Goal: Information Seeking & Learning: Learn about a topic

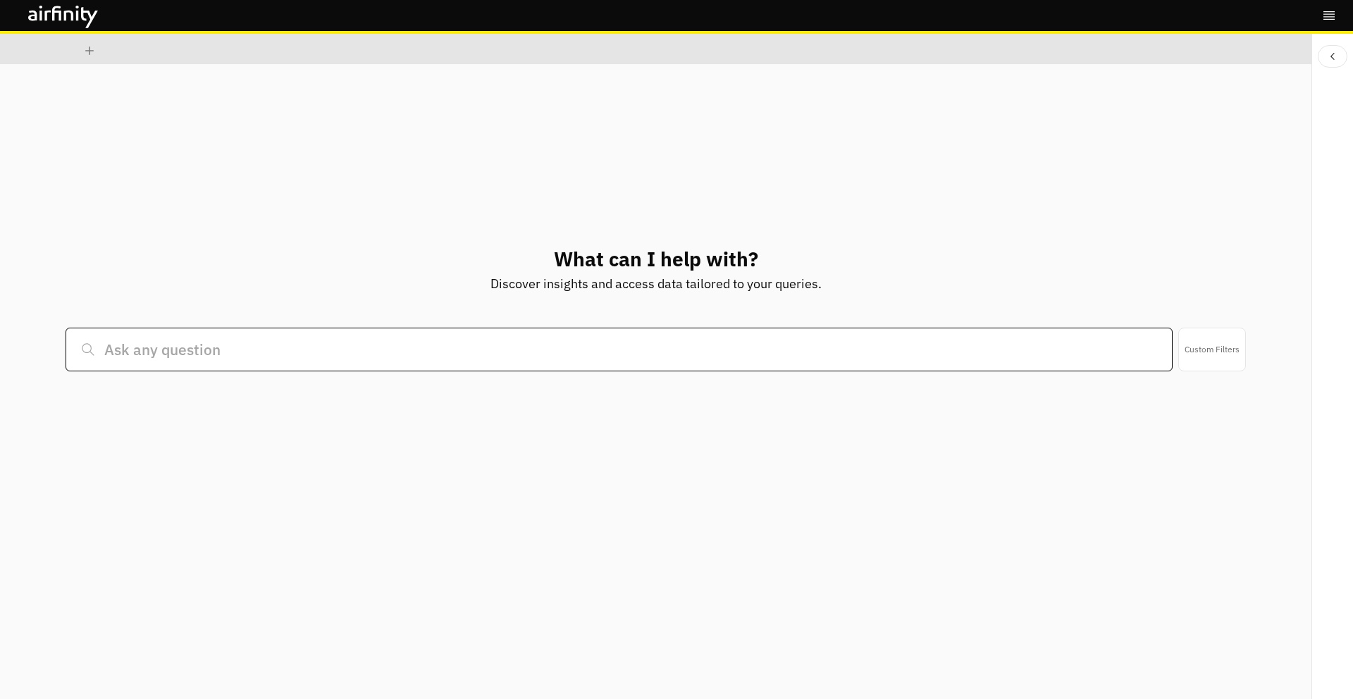
click at [414, 347] on input at bounding box center [619, 350] width 1107 height 44
type input "mpox"
type input "germany mpox"
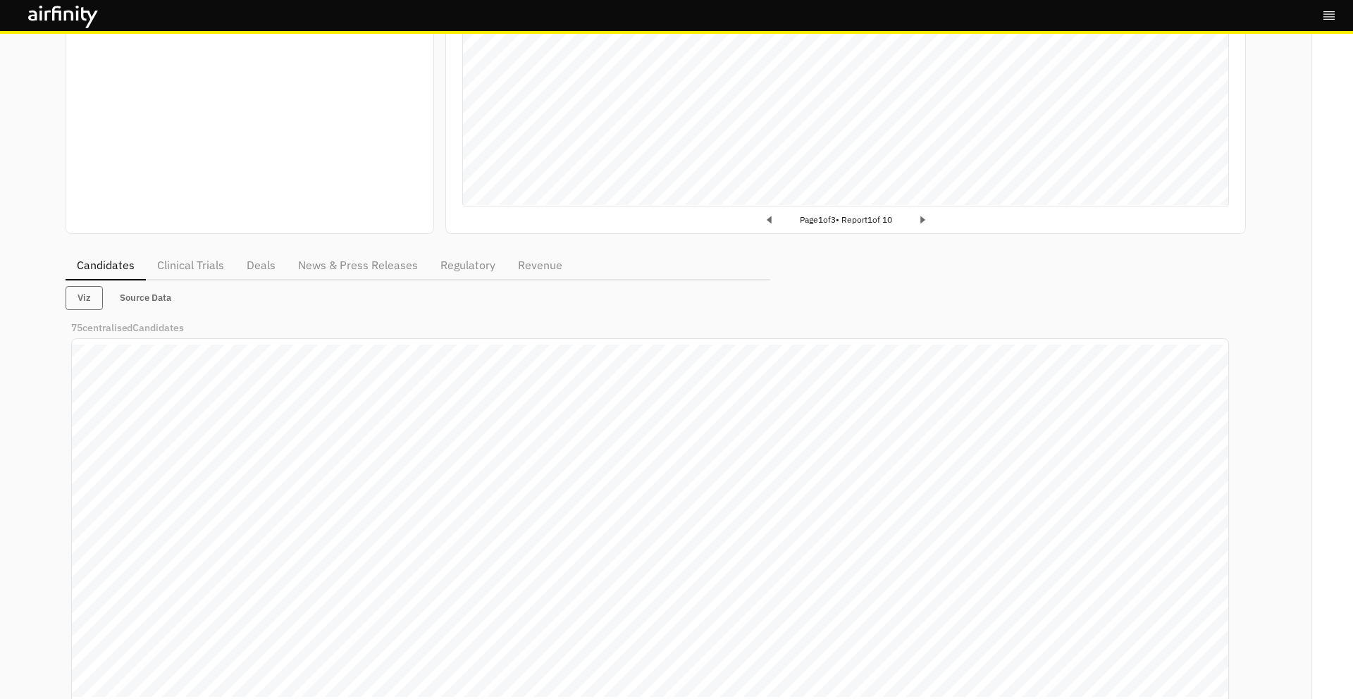
scroll to position [390, 0]
click at [151, 297] on button "Source Data" at bounding box center [146, 297] width 74 height 24
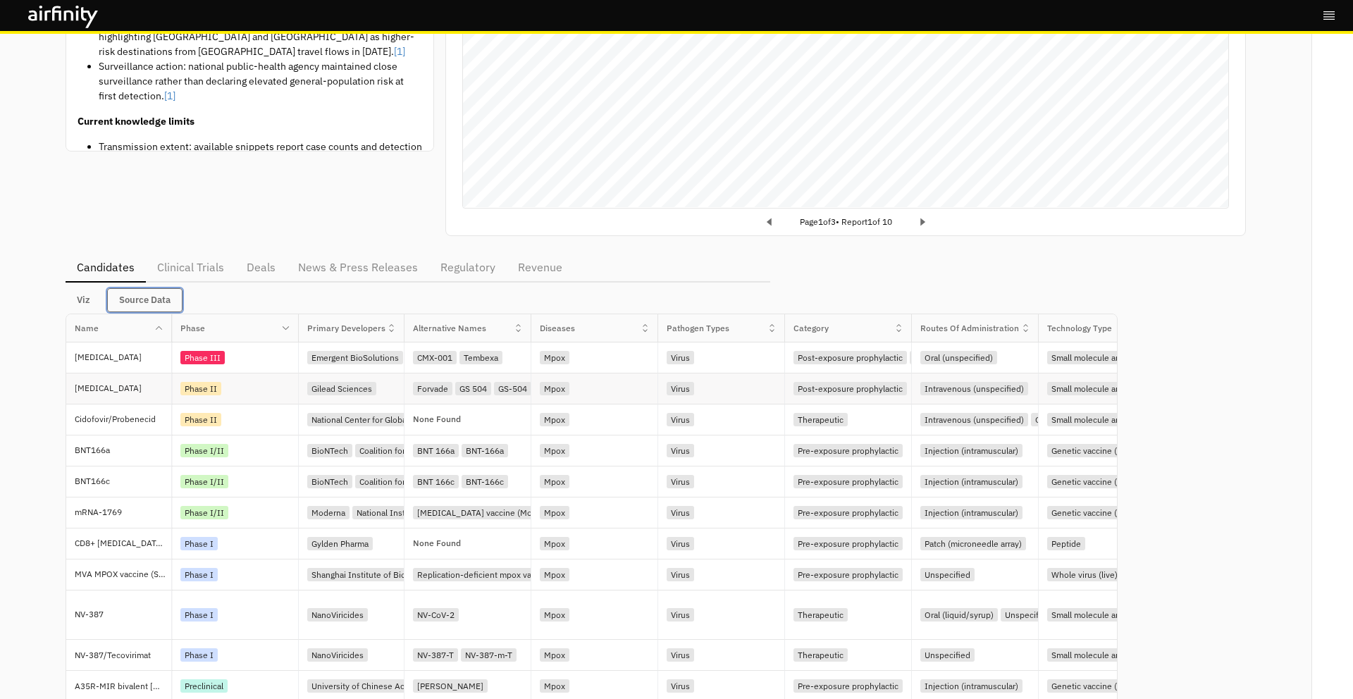
scroll to position [393, 0]
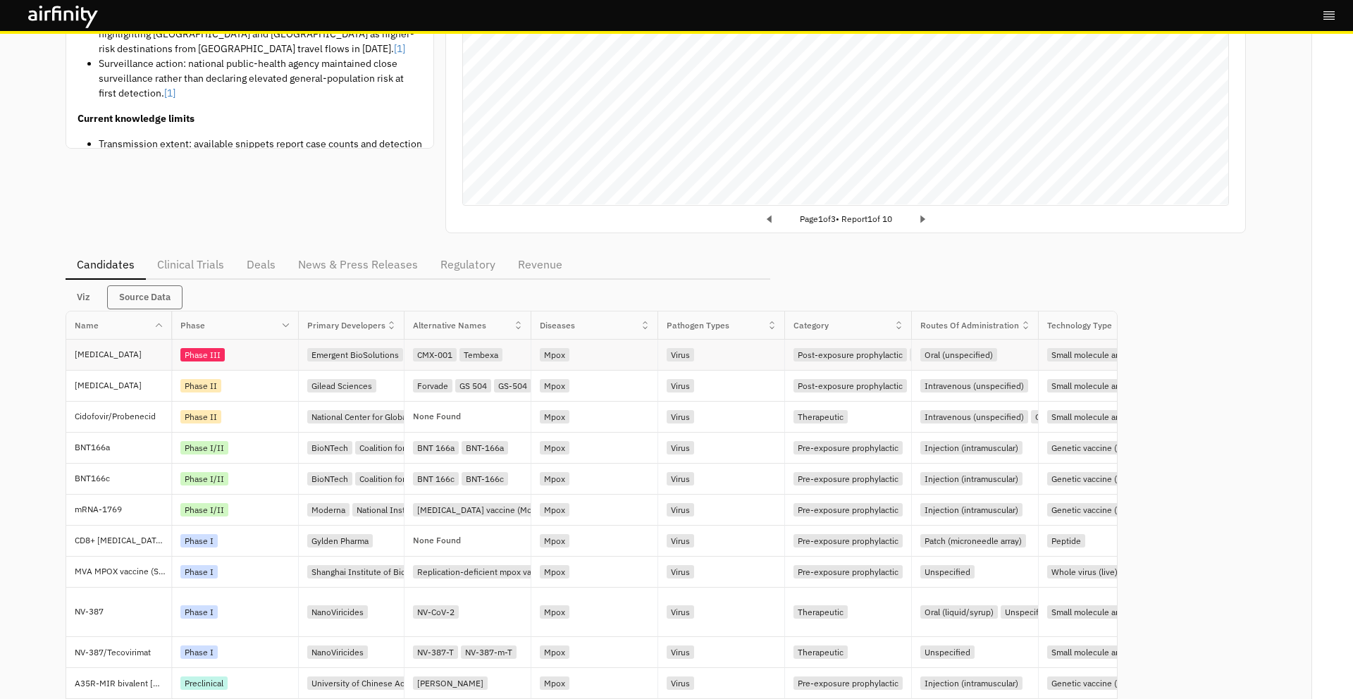
click at [121, 362] on div "[MEDICAL_DATA]" at bounding box center [123, 355] width 97 height 30
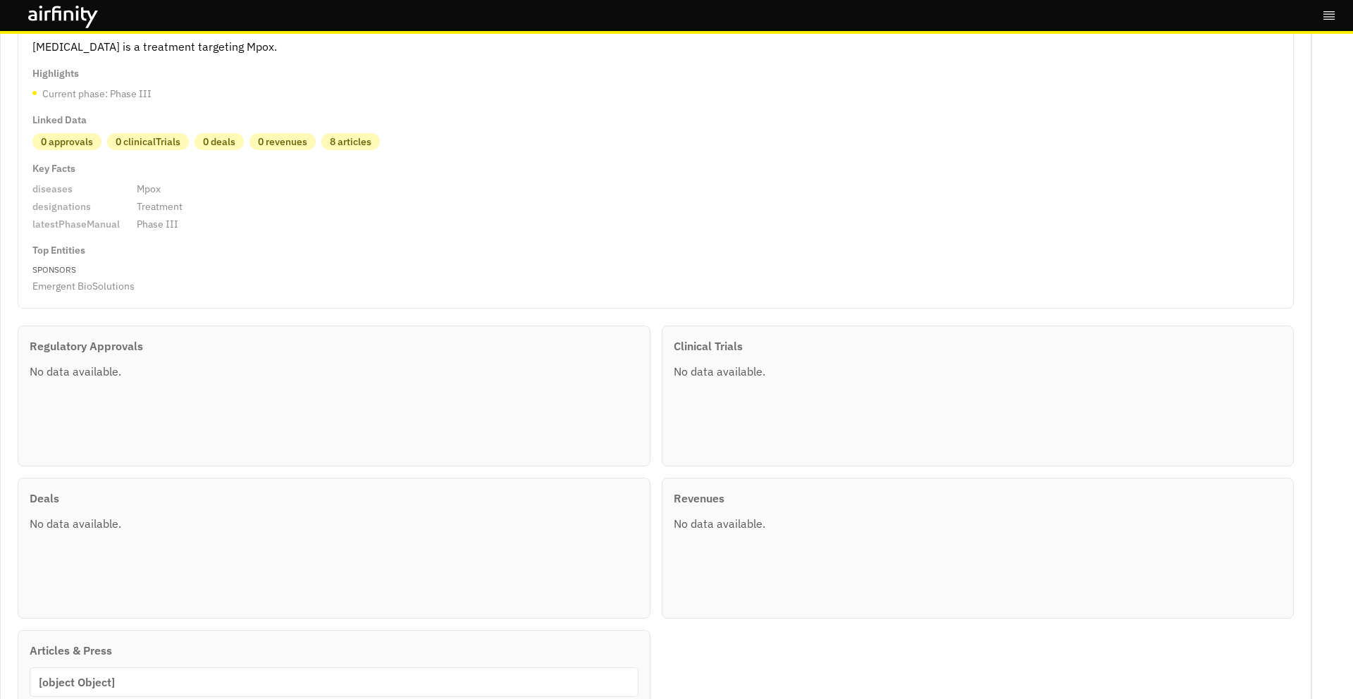
scroll to position [0, 0]
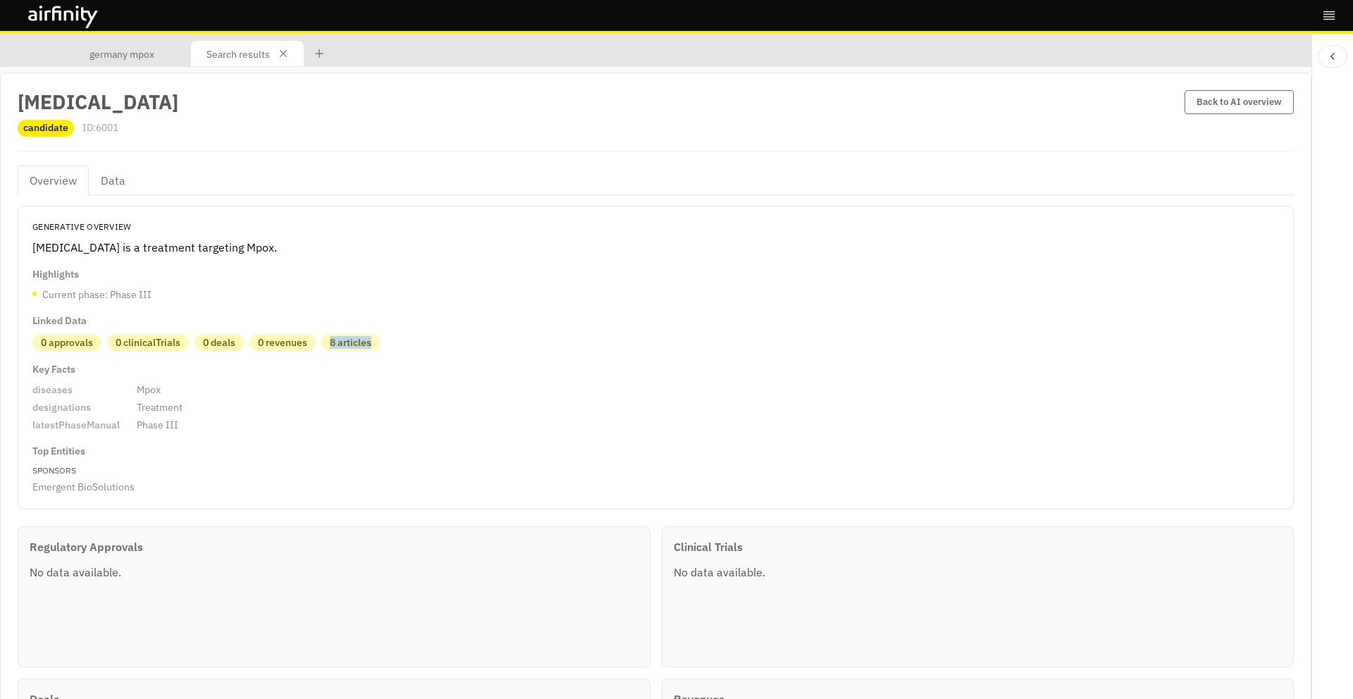
drag, startPoint x: 329, startPoint y: 344, endPoint x: 416, endPoint y: 344, distance: 87.4
click at [416, 344] on div "0 approvals 0 clinicalTrials 0 deals 0 revenues 8 articles" at bounding box center [655, 343] width 1247 height 18
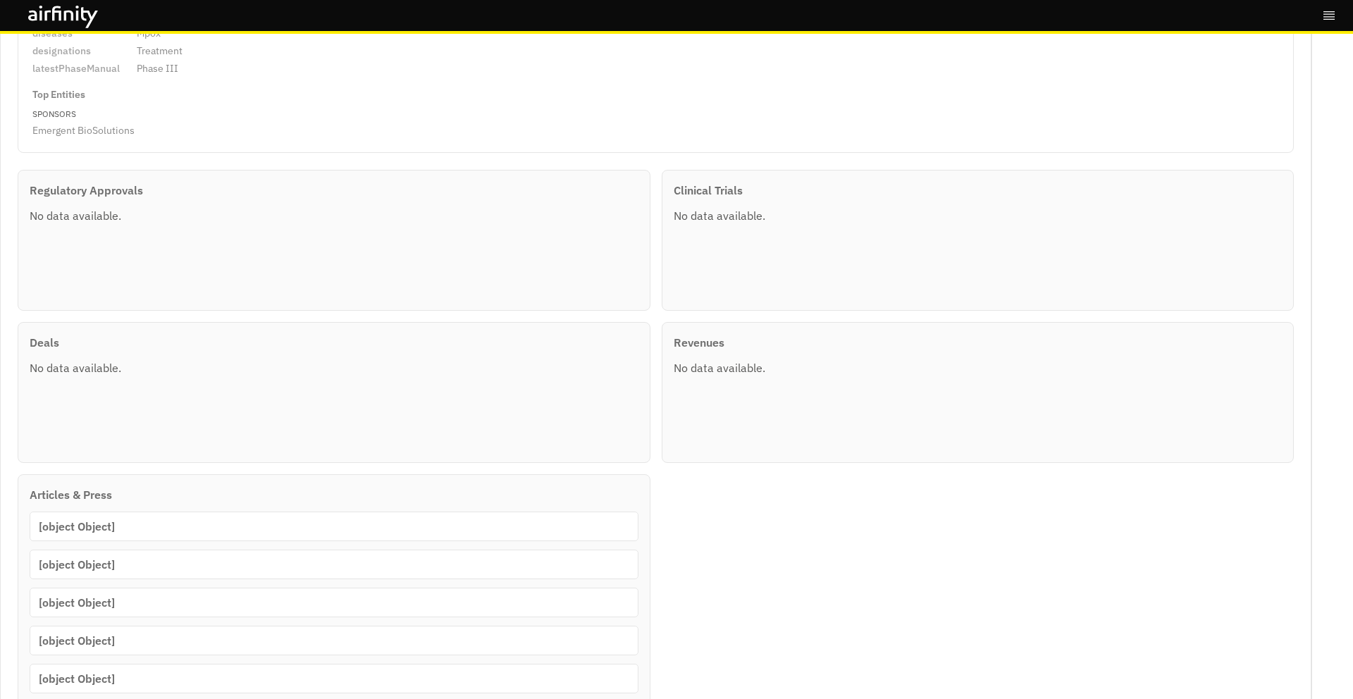
scroll to position [355, 0]
click at [101, 189] on p "Regulatory Approvals" at bounding box center [334, 191] width 609 height 17
click at [59, 342] on p "Deals" at bounding box center [334, 343] width 609 height 17
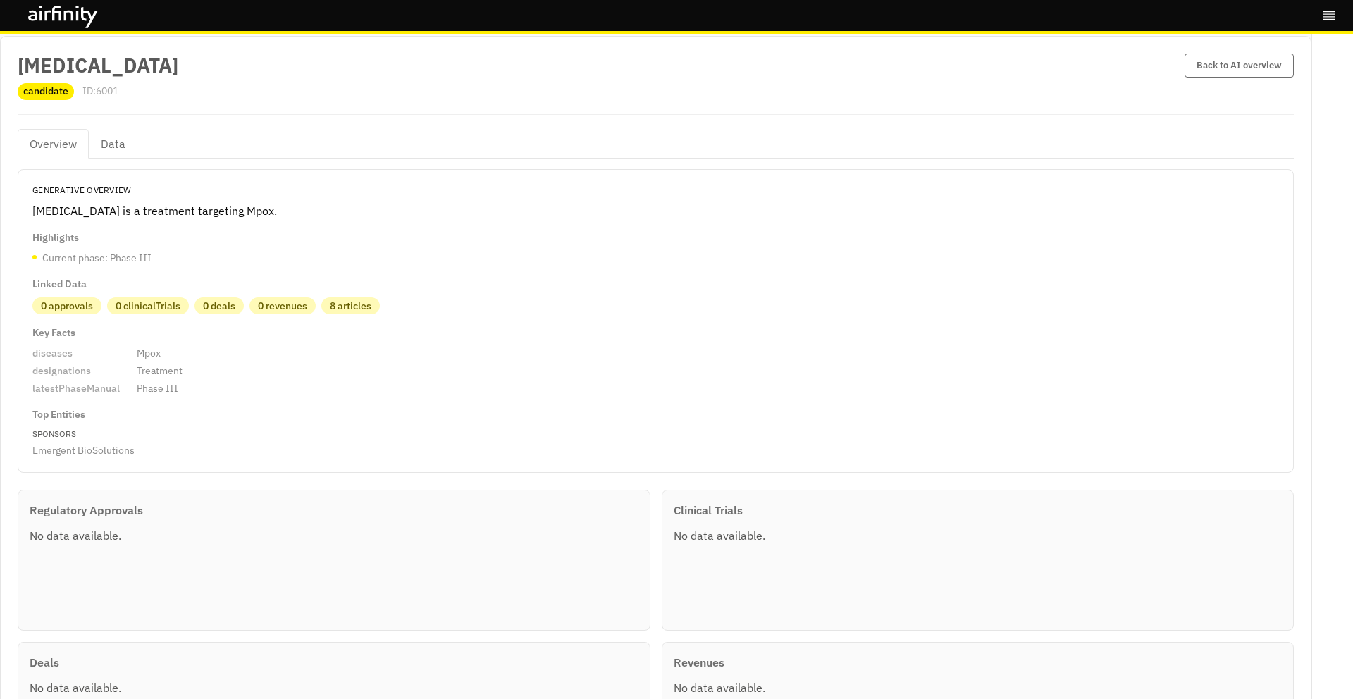
scroll to position [0, 0]
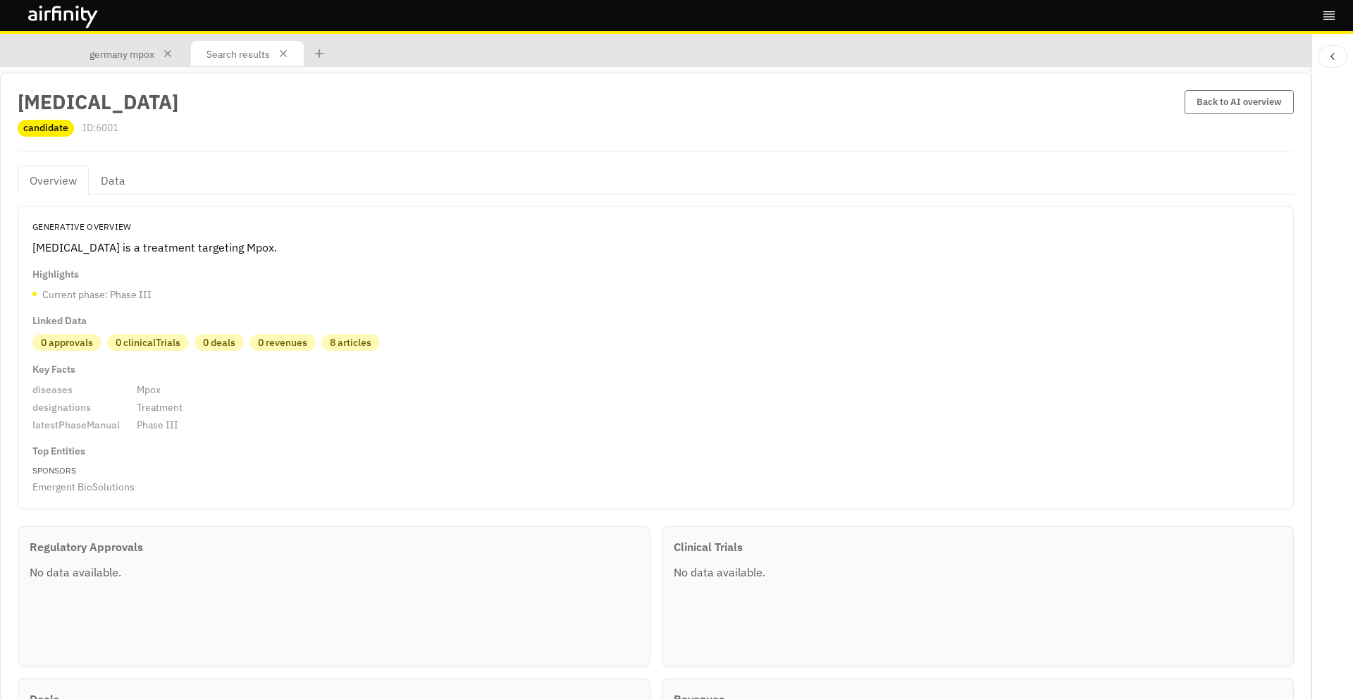
click at [120, 48] on p "germany mpox" at bounding box center [121, 54] width 65 height 16
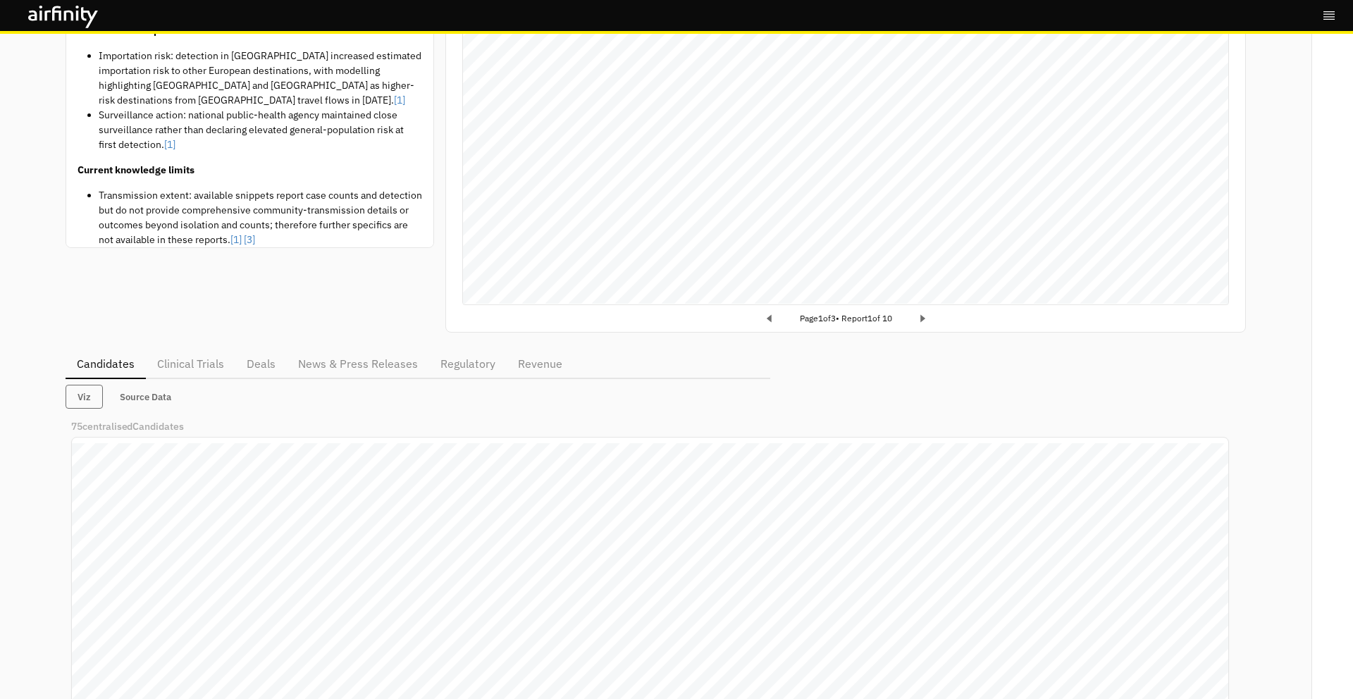
scroll to position [458, 0]
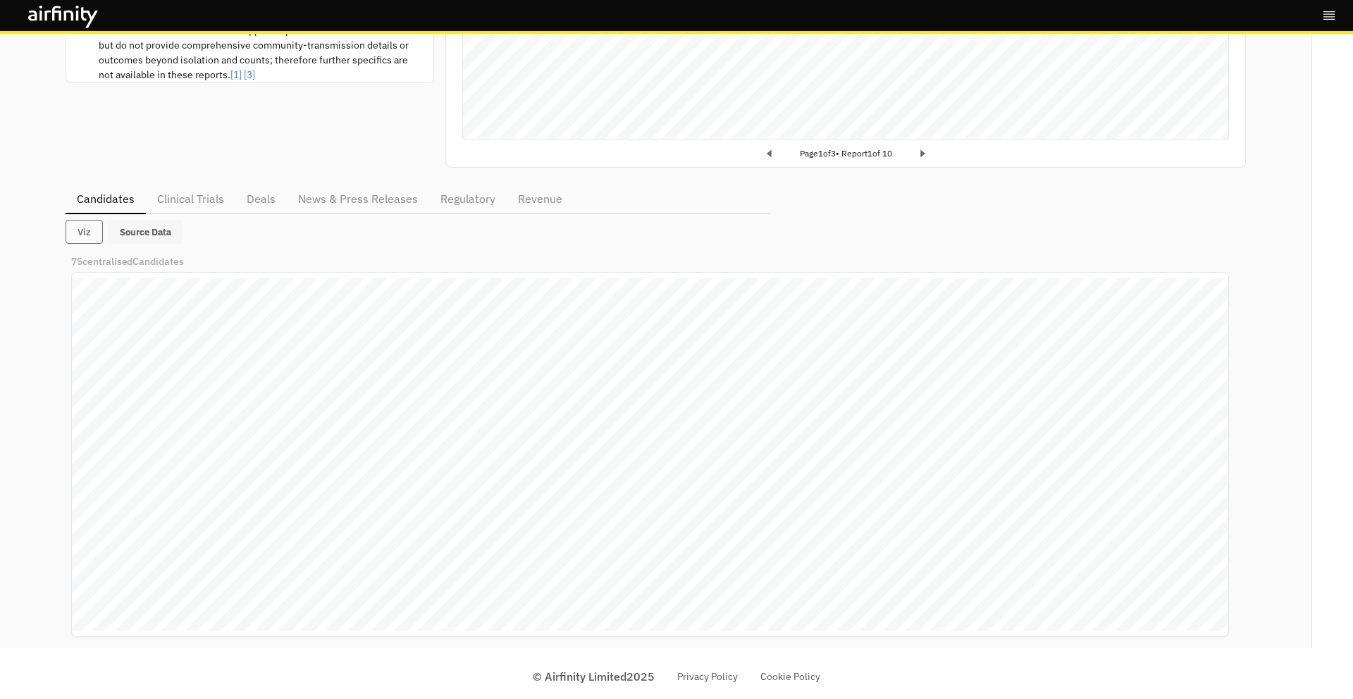
click at [146, 225] on button "Source Data" at bounding box center [146, 232] width 74 height 24
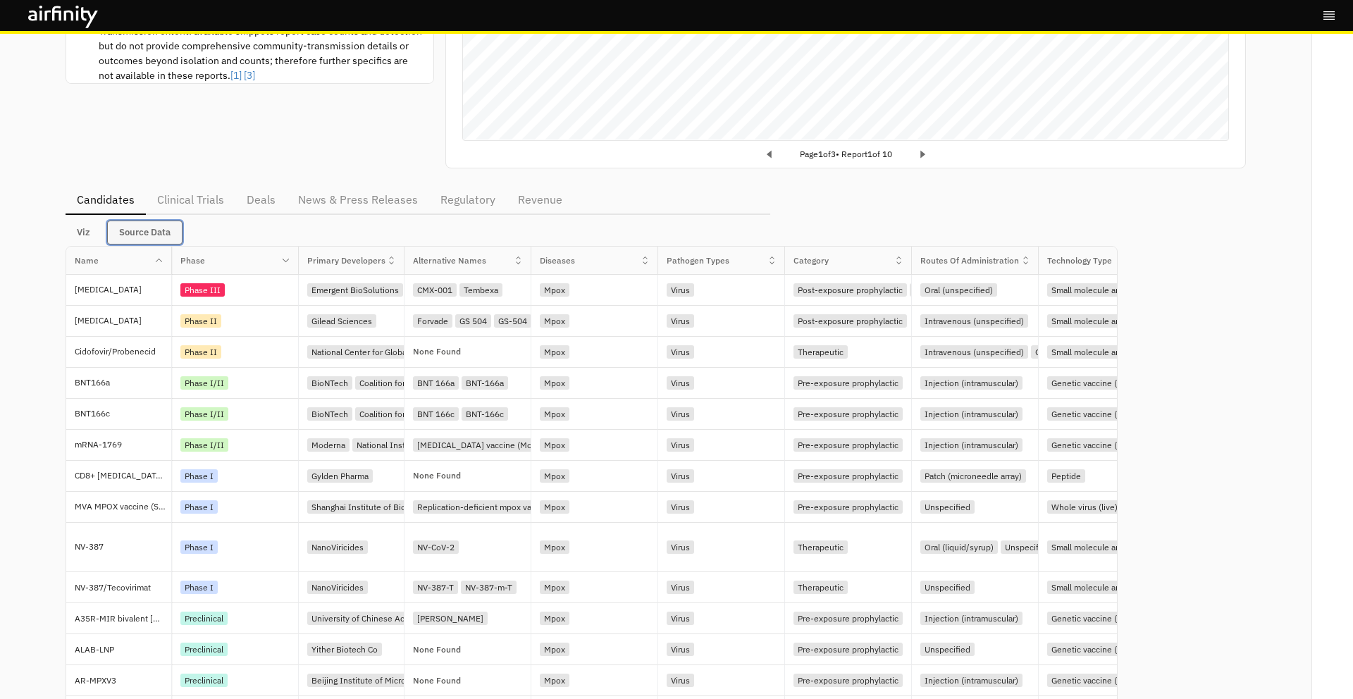
scroll to position [459, 0]
click at [142, 448] on p "mRNA-1769" at bounding box center [123, 444] width 97 height 14
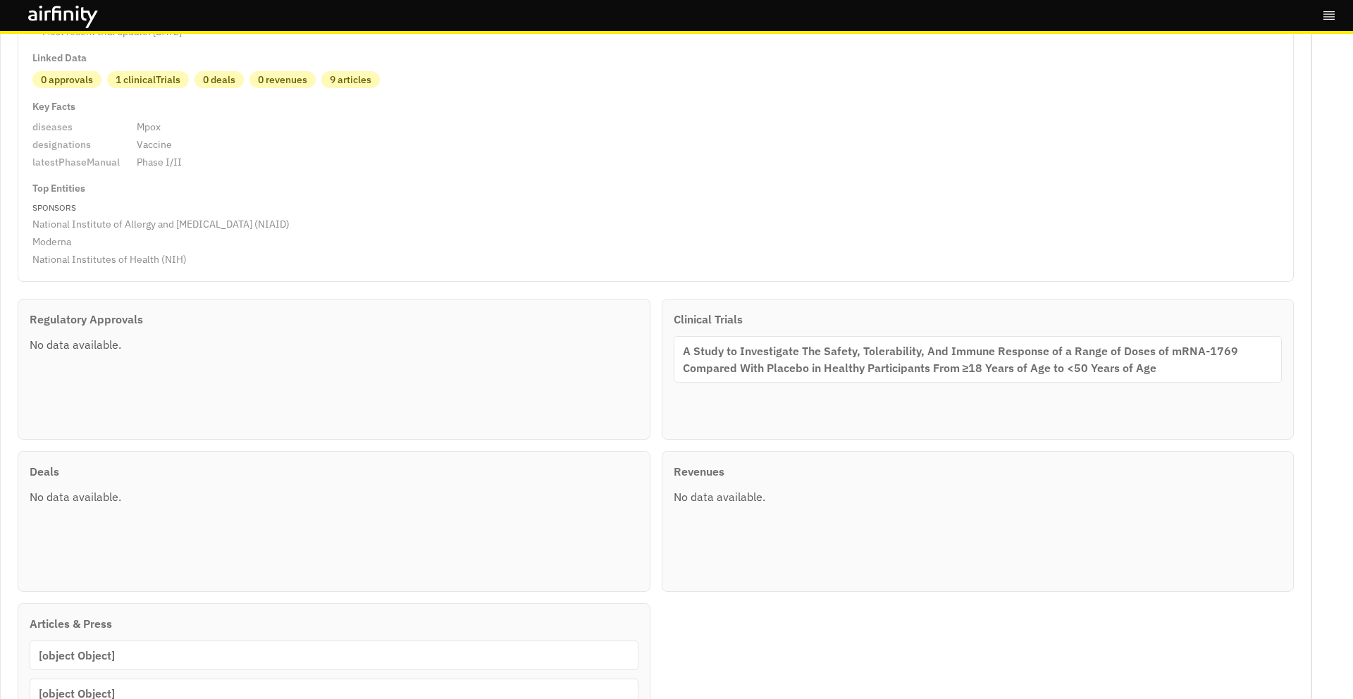
scroll to position [305, 0]
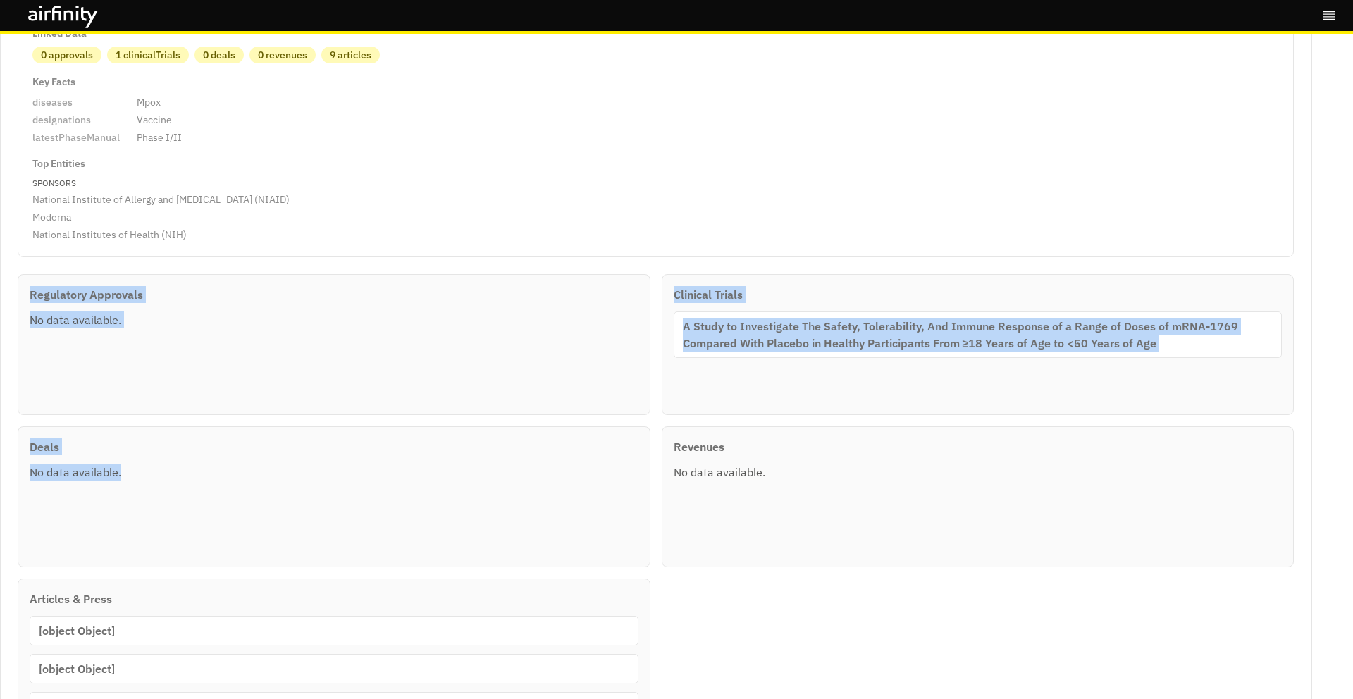
drag, startPoint x: 32, startPoint y: 288, endPoint x: 175, endPoint y: 497, distance: 253.9
click at [176, 498] on div "Regulatory Approvals No data available. Clinical Trials A Study to Investigate …" at bounding box center [656, 542] width 1276 height 537
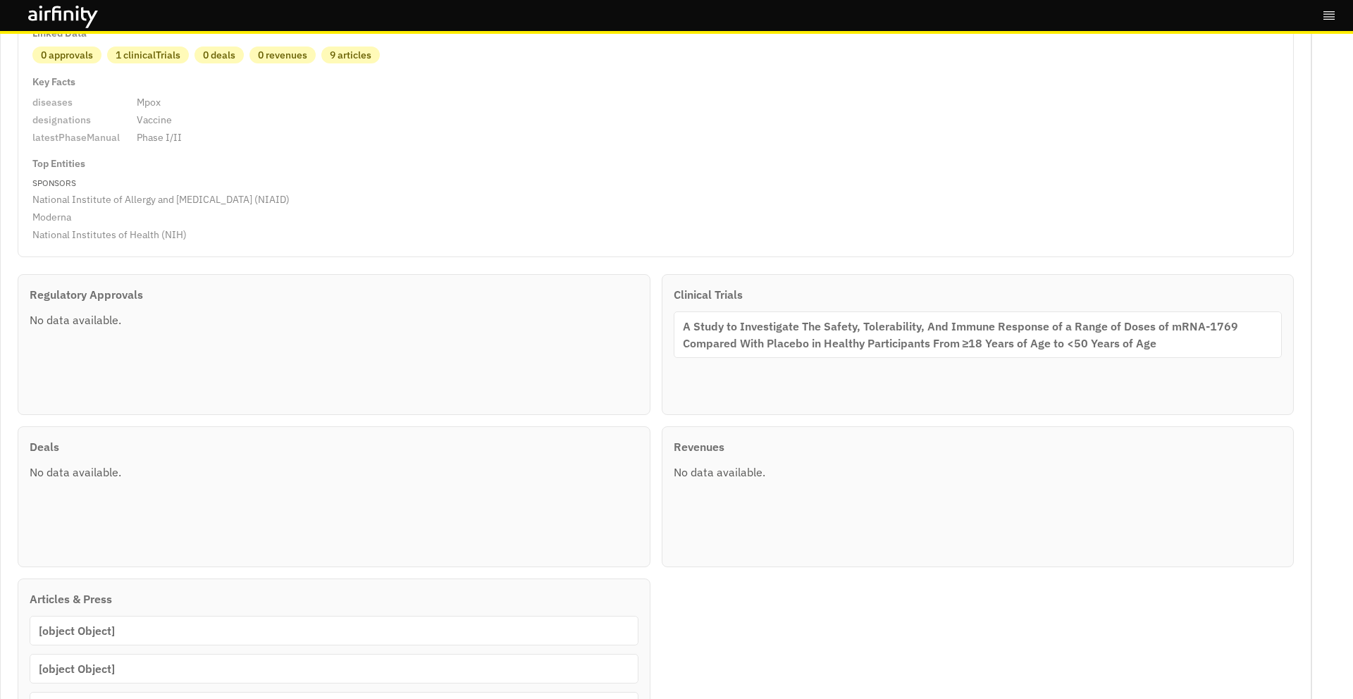
click at [261, 486] on div "Deals No data available." at bounding box center [334, 496] width 633 height 141
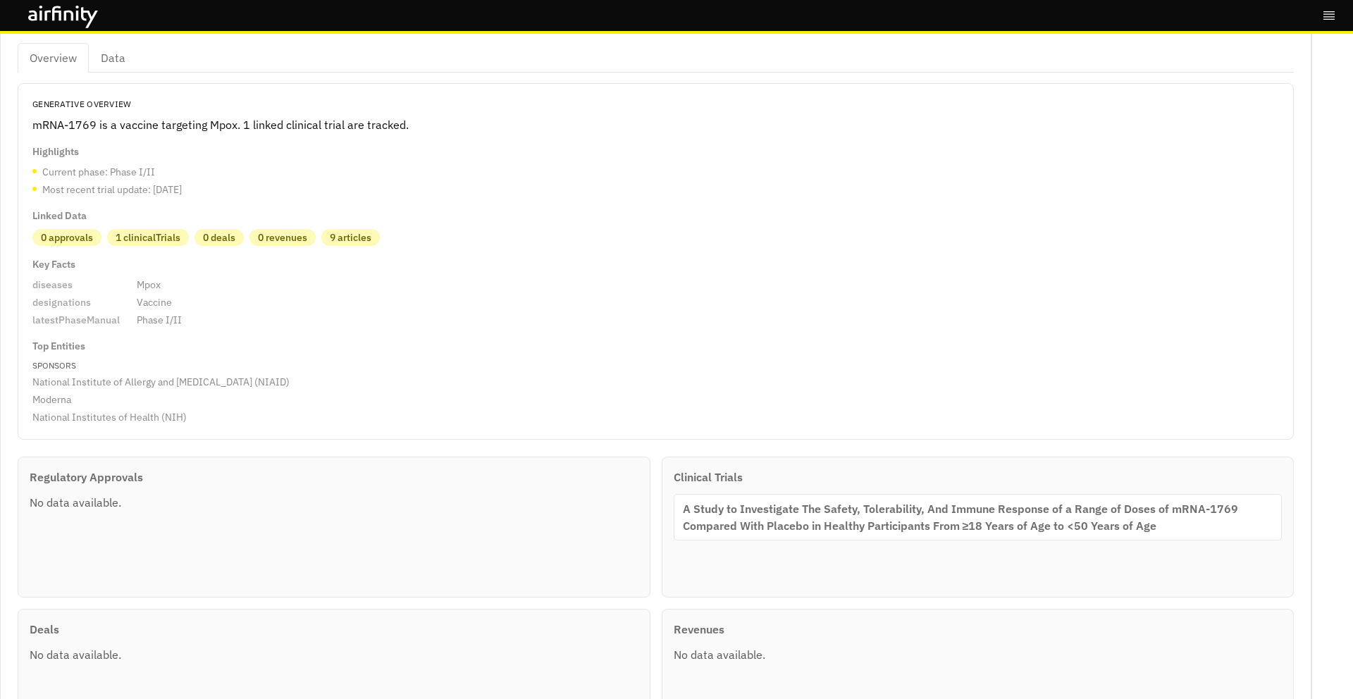
scroll to position [0, 0]
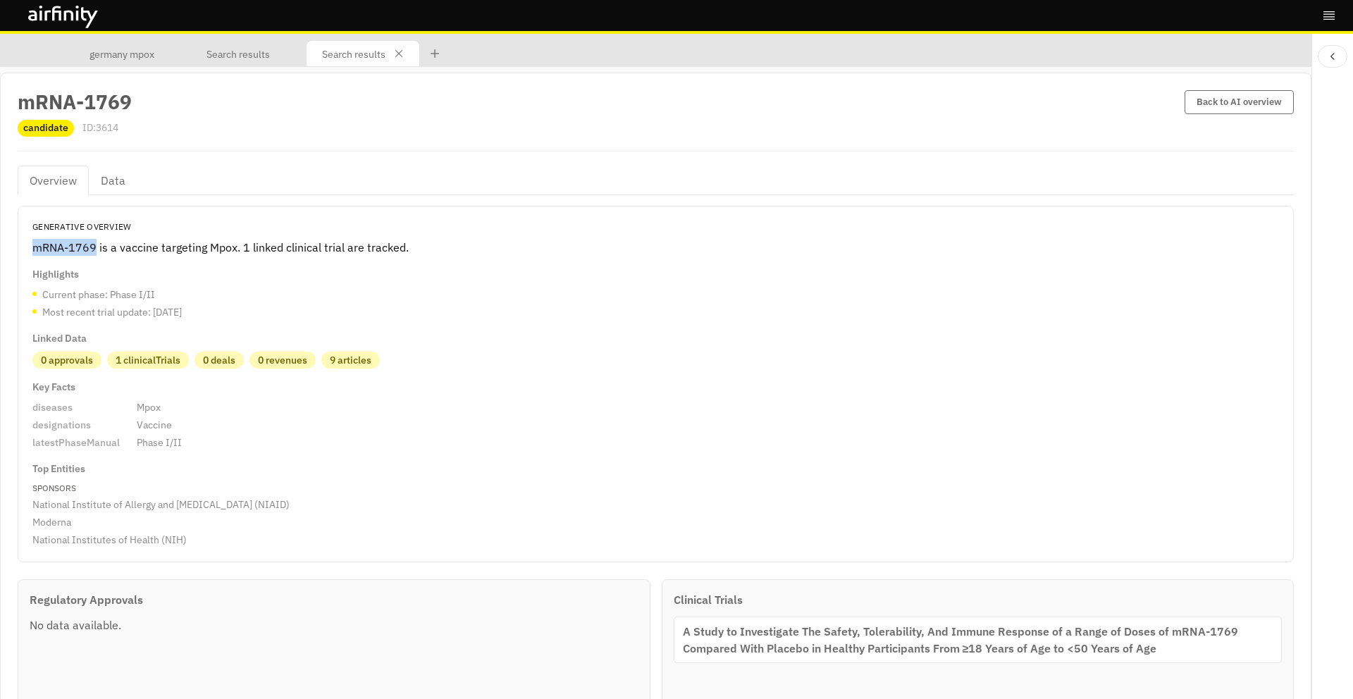
drag, startPoint x: 31, startPoint y: 247, endPoint x: 97, endPoint y: 247, distance: 66.2
click at [97, 247] on div "Generative Overview mRNA-1769 is a vaccine targeting Mpox. 1 linked clinical tr…" at bounding box center [656, 384] width 1276 height 357
copy p "mRNA-1769"
click at [433, 53] on icon at bounding box center [435, 53] width 8 height 8
click at [495, 62] on div "Search results" at bounding box center [478, 53] width 93 height 25
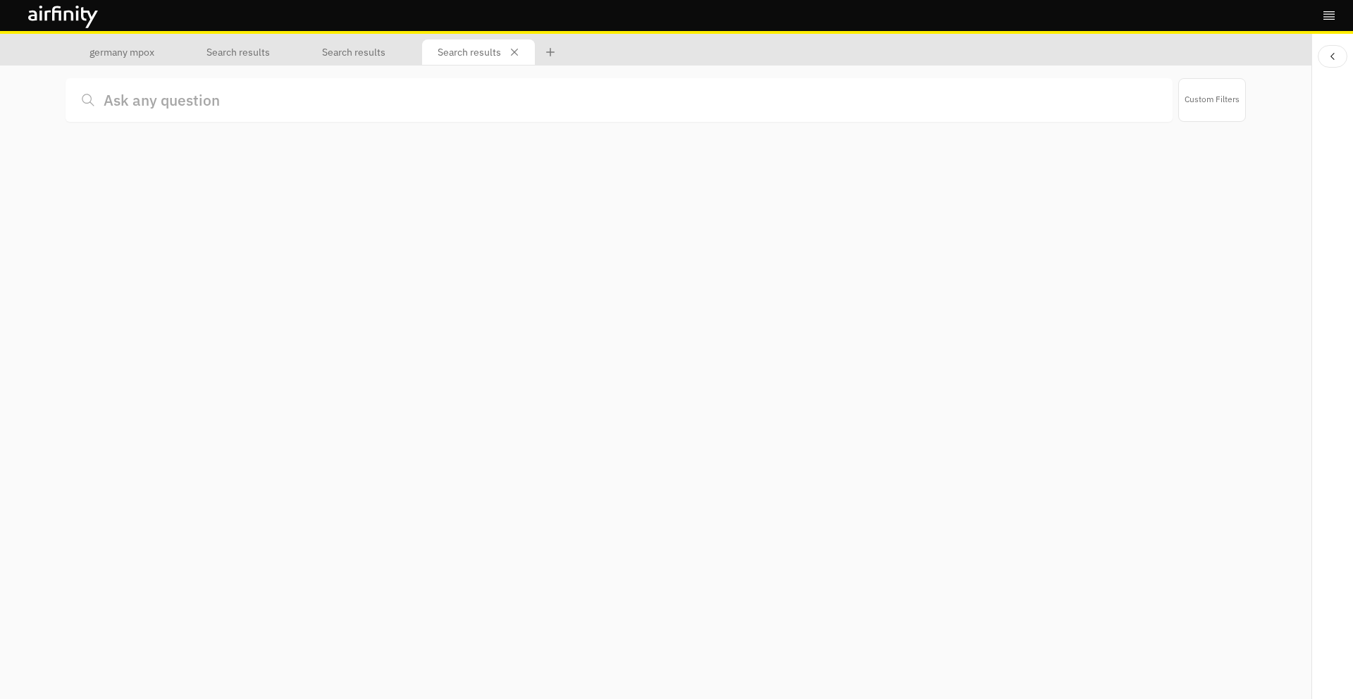
click at [410, 98] on input at bounding box center [619, 100] width 1107 height 44
type input "mRNA-1769"
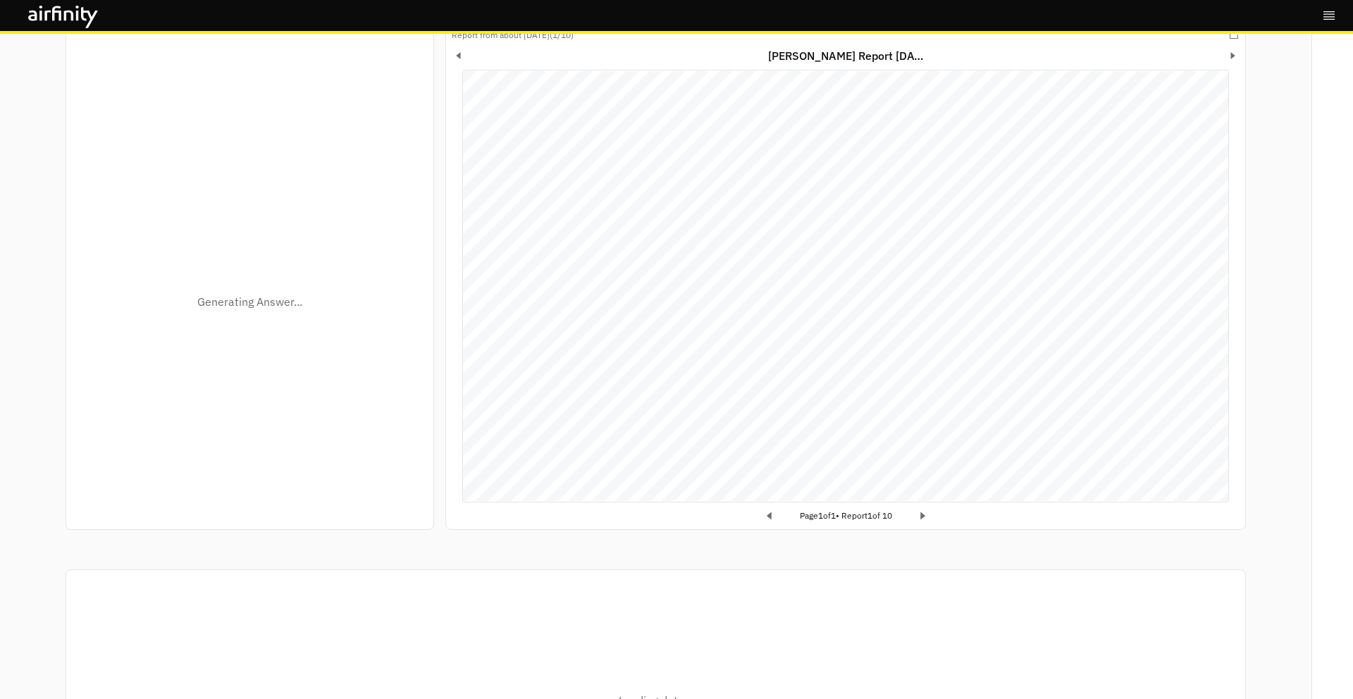
scroll to position [57, 0]
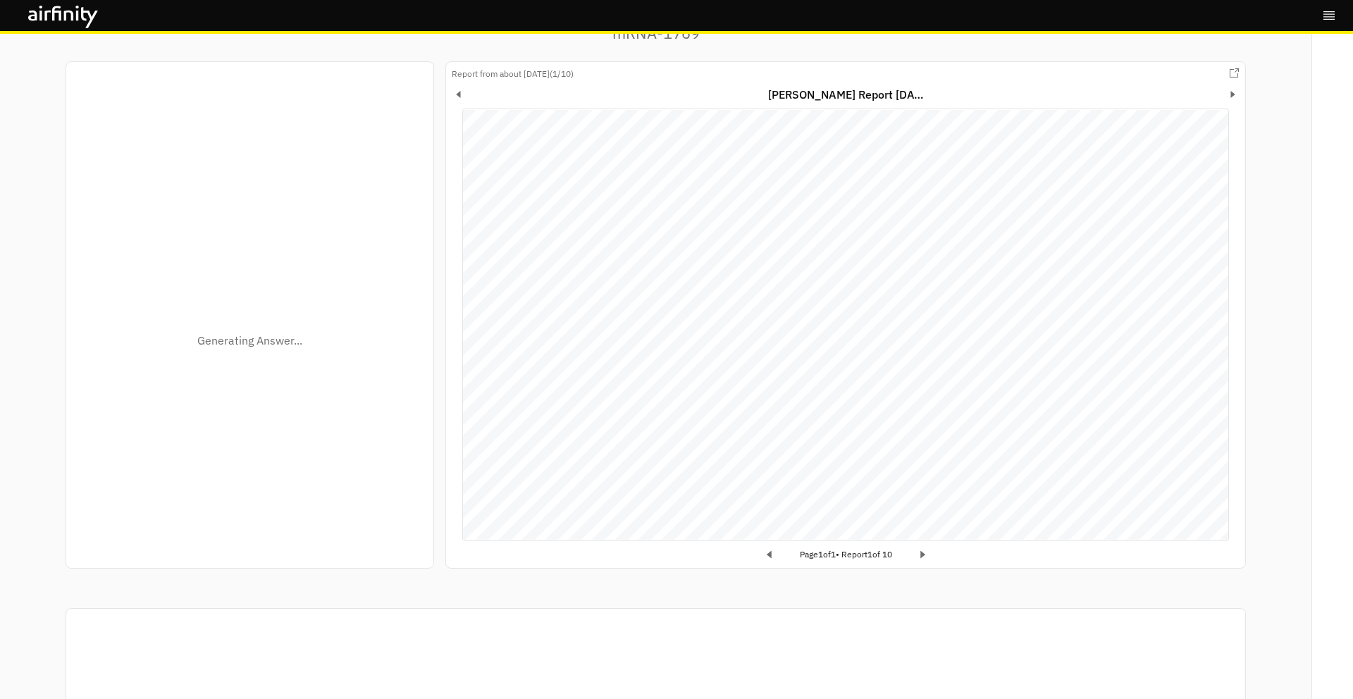
click at [925, 554] on icon "Next page" at bounding box center [922, 554] width 5 height 8
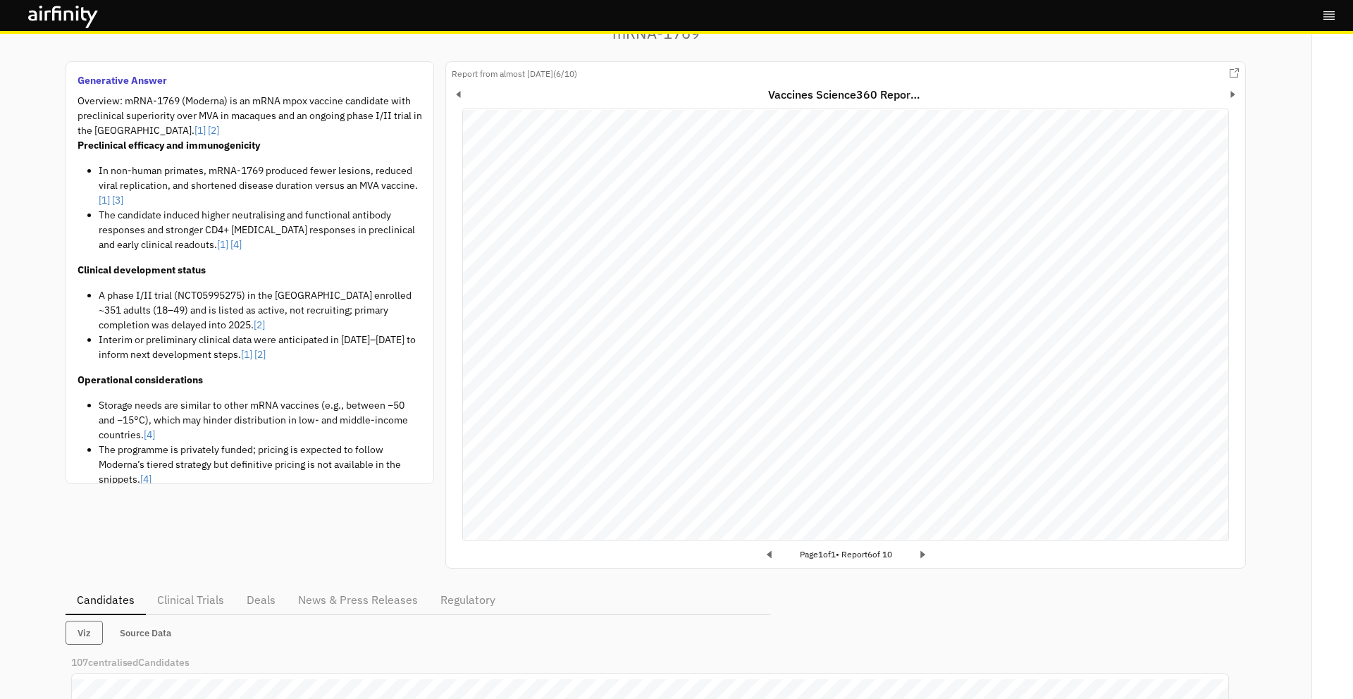
scroll to position [80, 0]
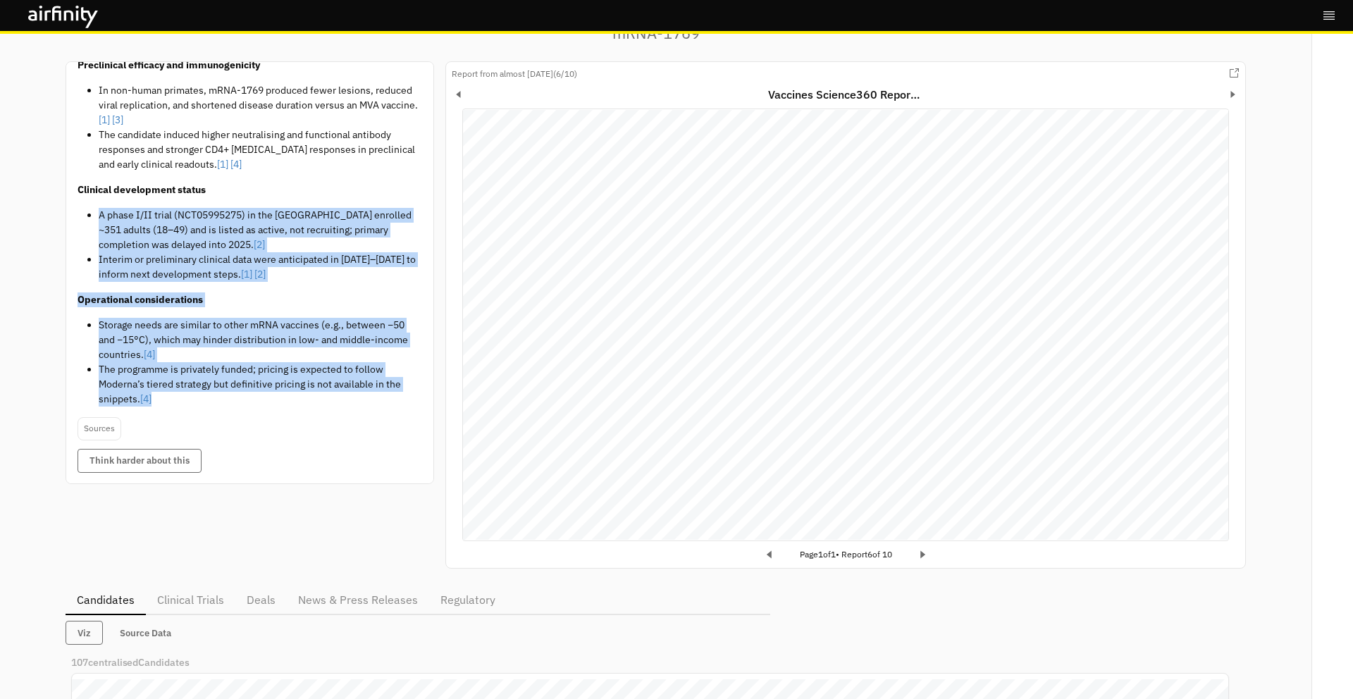
drag, startPoint x: 213, startPoint y: 399, endPoint x: 102, endPoint y: 201, distance: 226.8
click at [102, 201] on div "Overview: mRNA-1769 (Moderna) is an mRNA mpox vaccine candidate with preclinica…" at bounding box center [250, 215] width 345 height 404
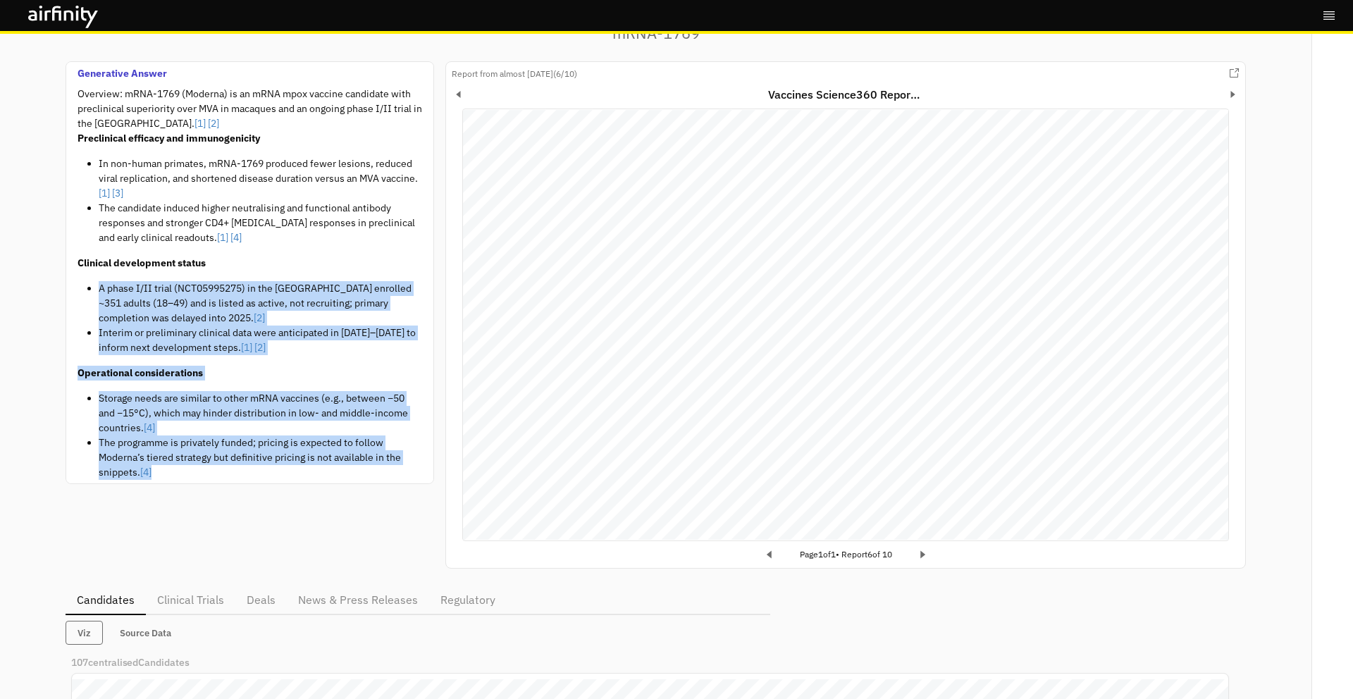
scroll to position [0, 0]
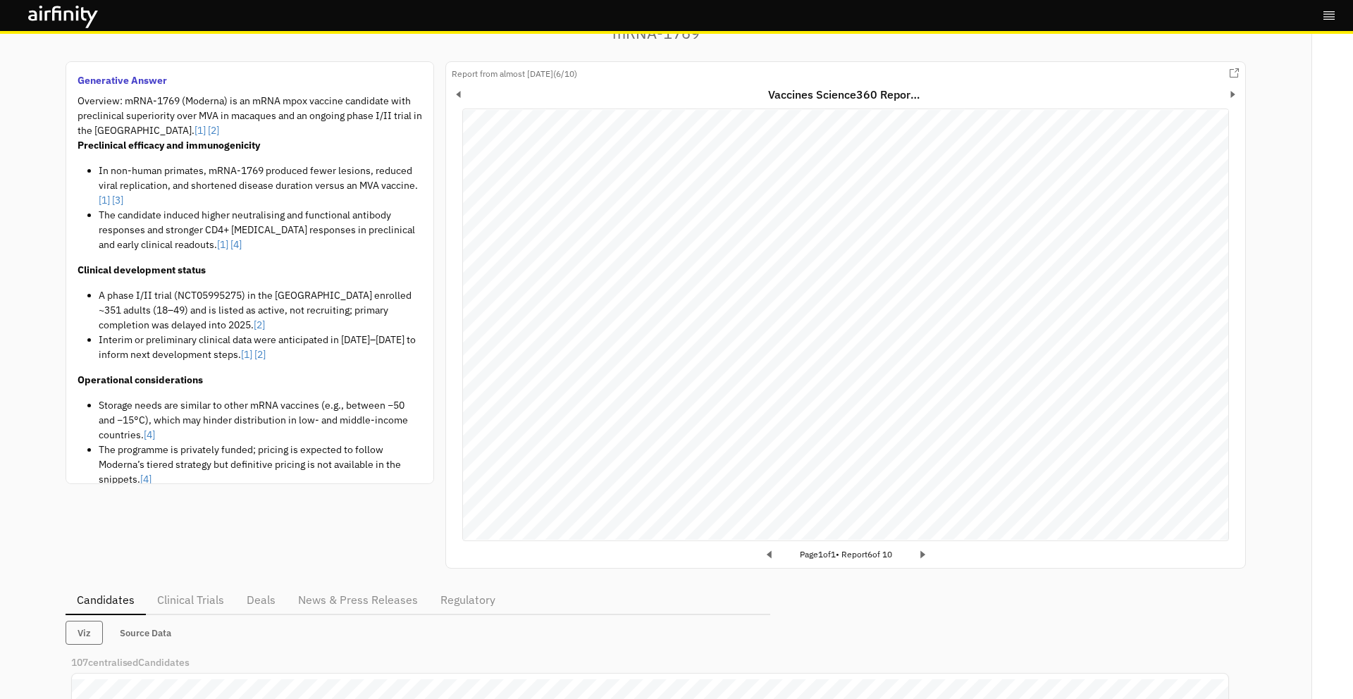
click at [79, 97] on p "Overview: mRNA-1769 (Moderna) is an mRNA mpox vaccine candidate with preclinica…" at bounding box center [250, 116] width 345 height 44
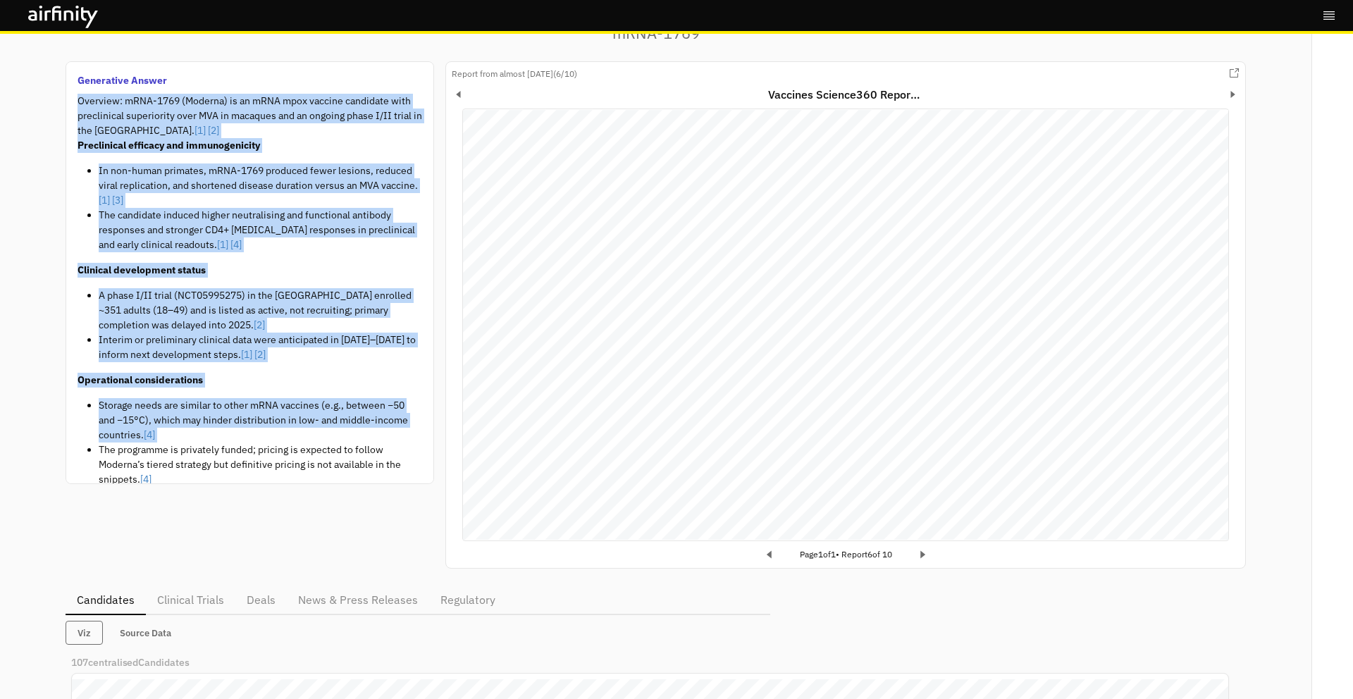
drag, startPoint x: 79, startPoint y: 97, endPoint x: 229, endPoint y: 437, distance: 371.4
click at [229, 437] on div "Overview: mRNA-1769 (Moderna) is an mRNA mpox vaccine candidate with preclinica…" at bounding box center [250, 296] width 345 height 404
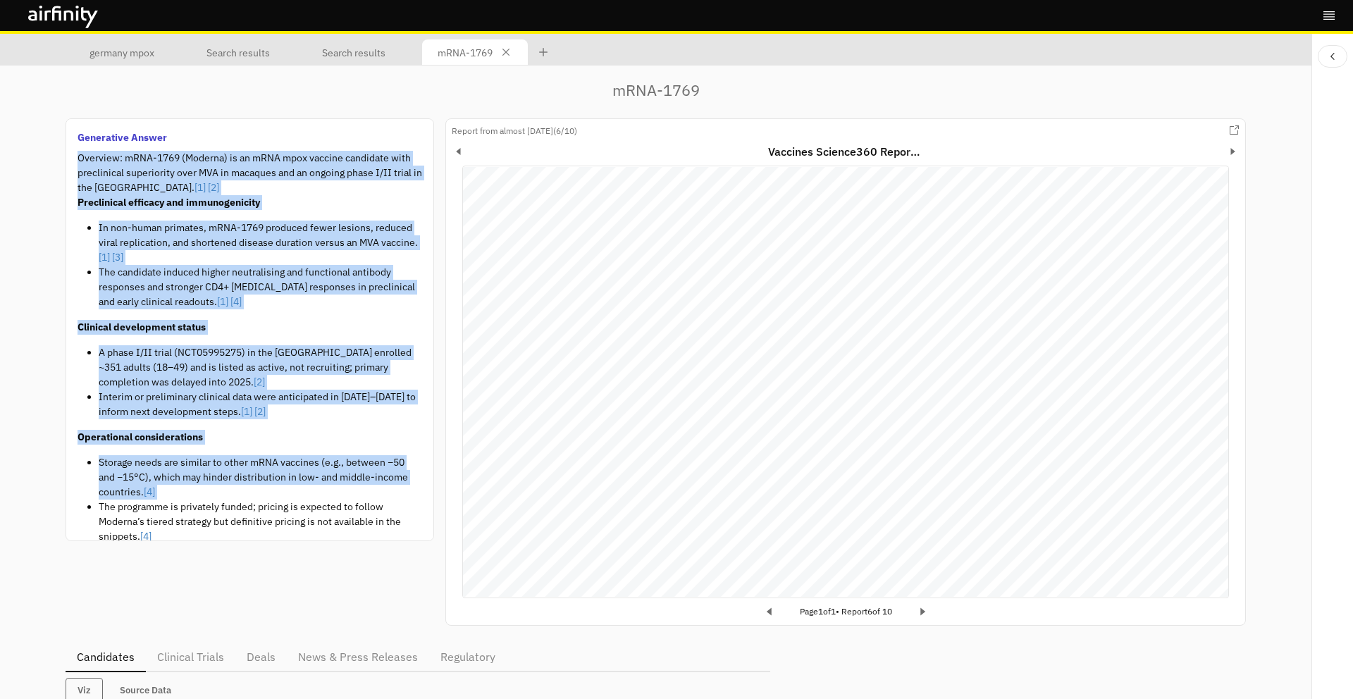
click at [334, 318] on div "Overview: mRNA-1769 (Moderna) is an mRNA mpox vaccine candidate with preclinica…" at bounding box center [250, 353] width 345 height 404
